Goal: Information Seeking & Learning: Learn about a topic

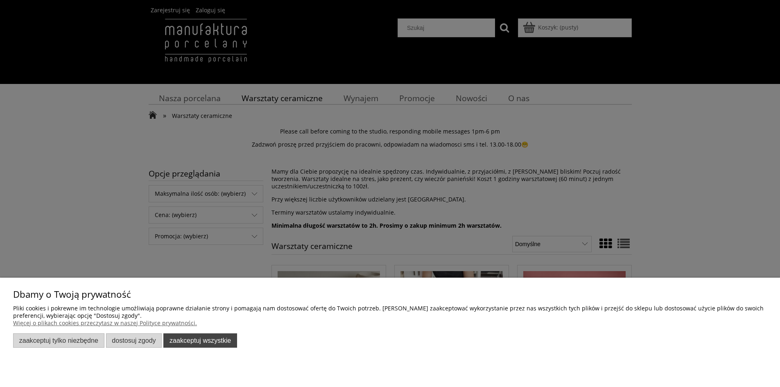
click at [211, 347] on button "Zaakceptuj wszystkie" at bounding box center [200, 340] width 74 height 14
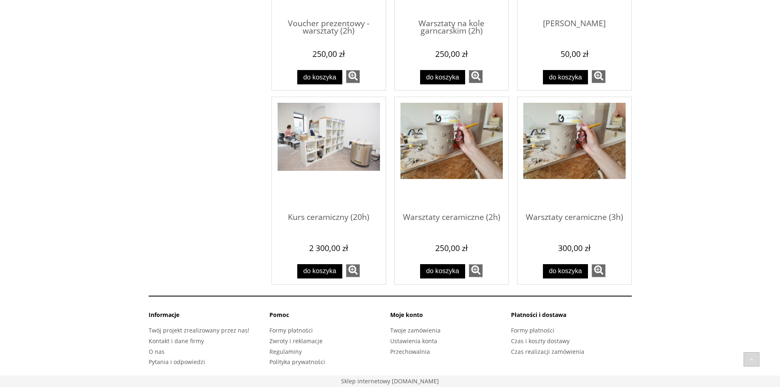
scroll to position [399, 0]
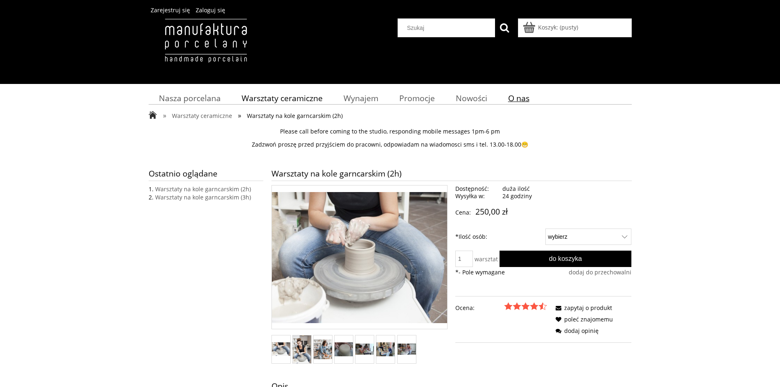
click at [522, 97] on span "O nas" at bounding box center [518, 98] width 21 height 11
